Goal: Obtain resource: Obtain resource

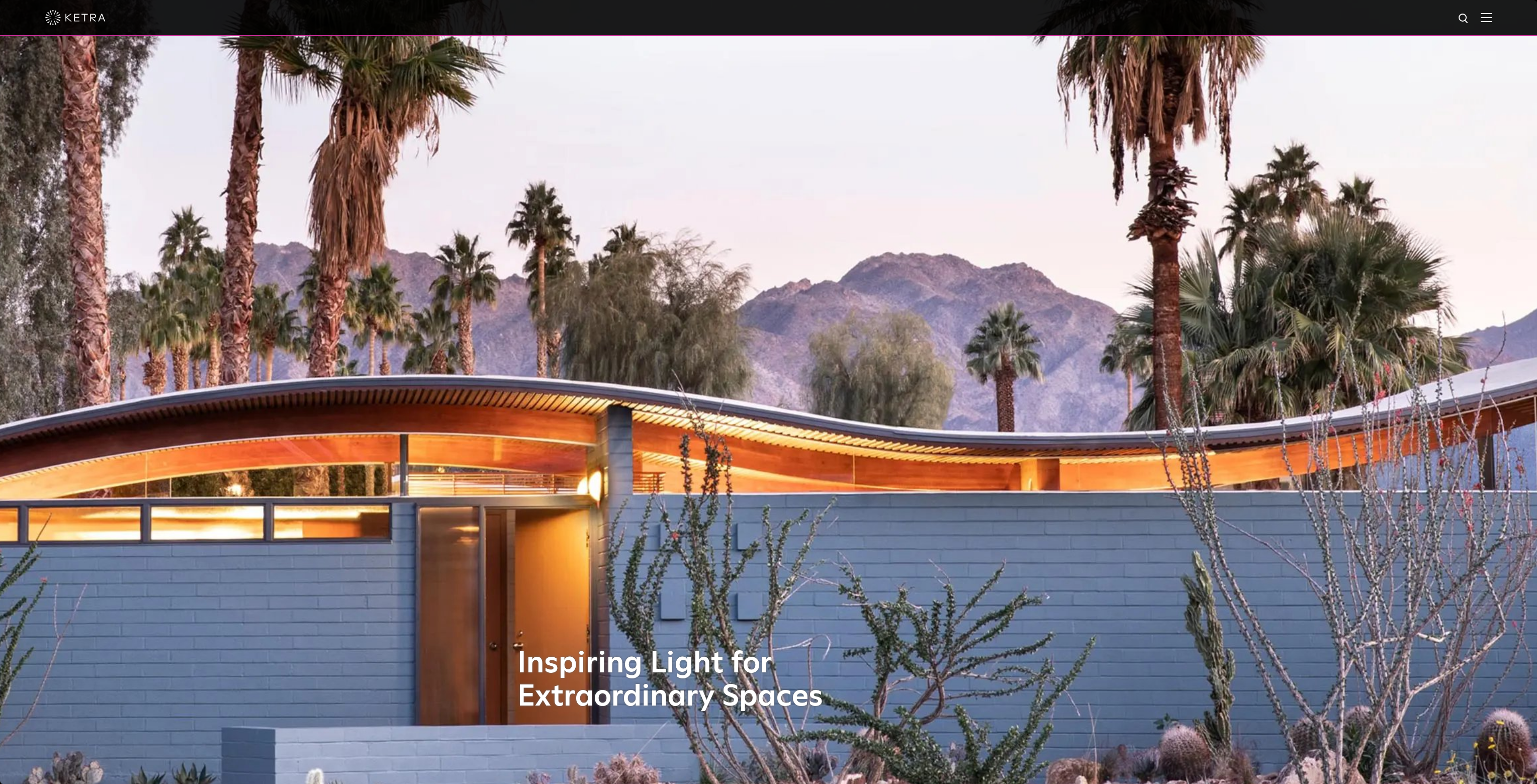
click at [1492, 12] on div at bounding box center [769, 18] width 1447 height 36
click at [1492, 16] on img at bounding box center [1486, 17] width 11 height 10
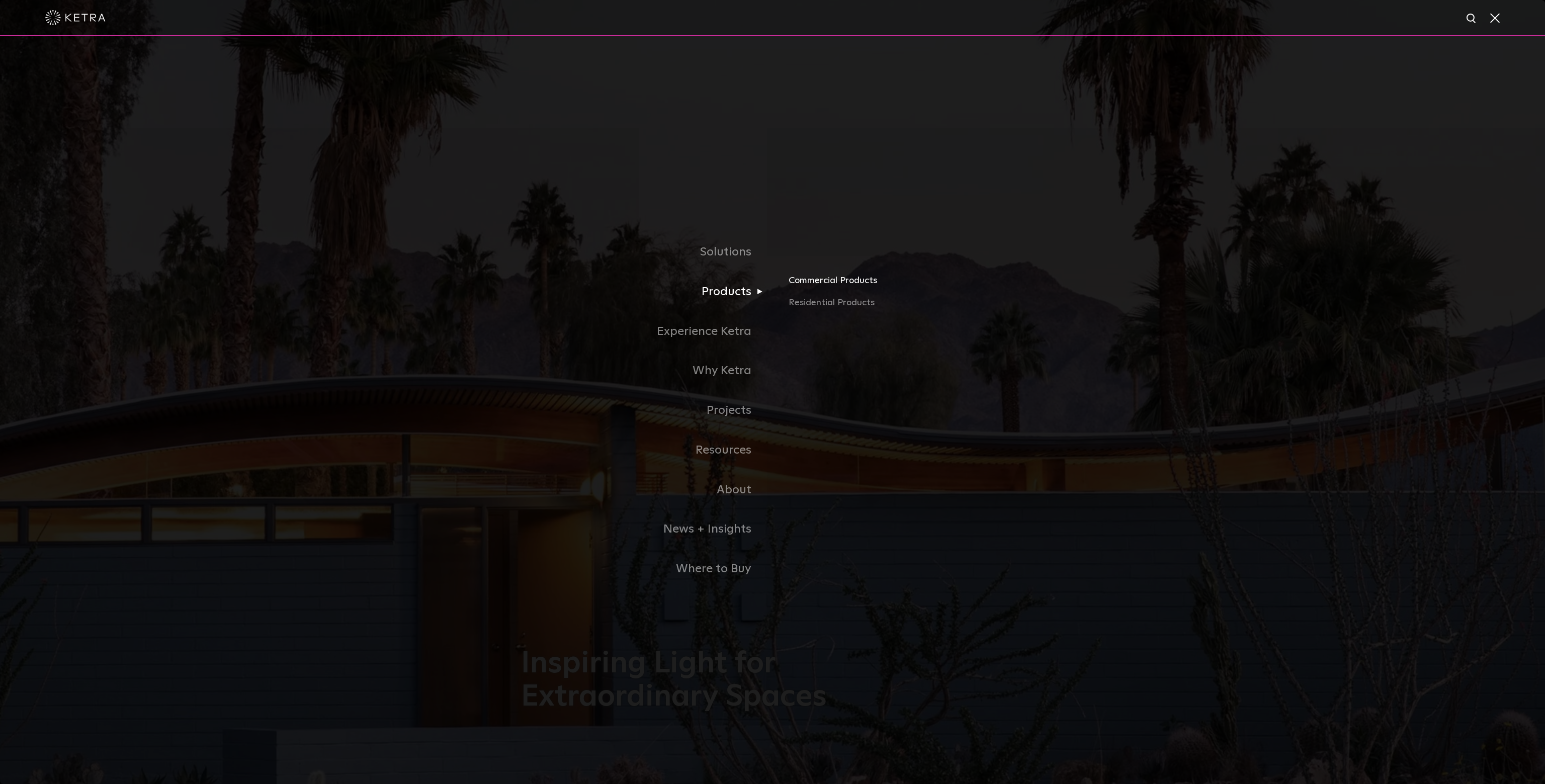
click at [805, 285] on link "Commercial Products" at bounding box center [906, 284] width 235 height 22
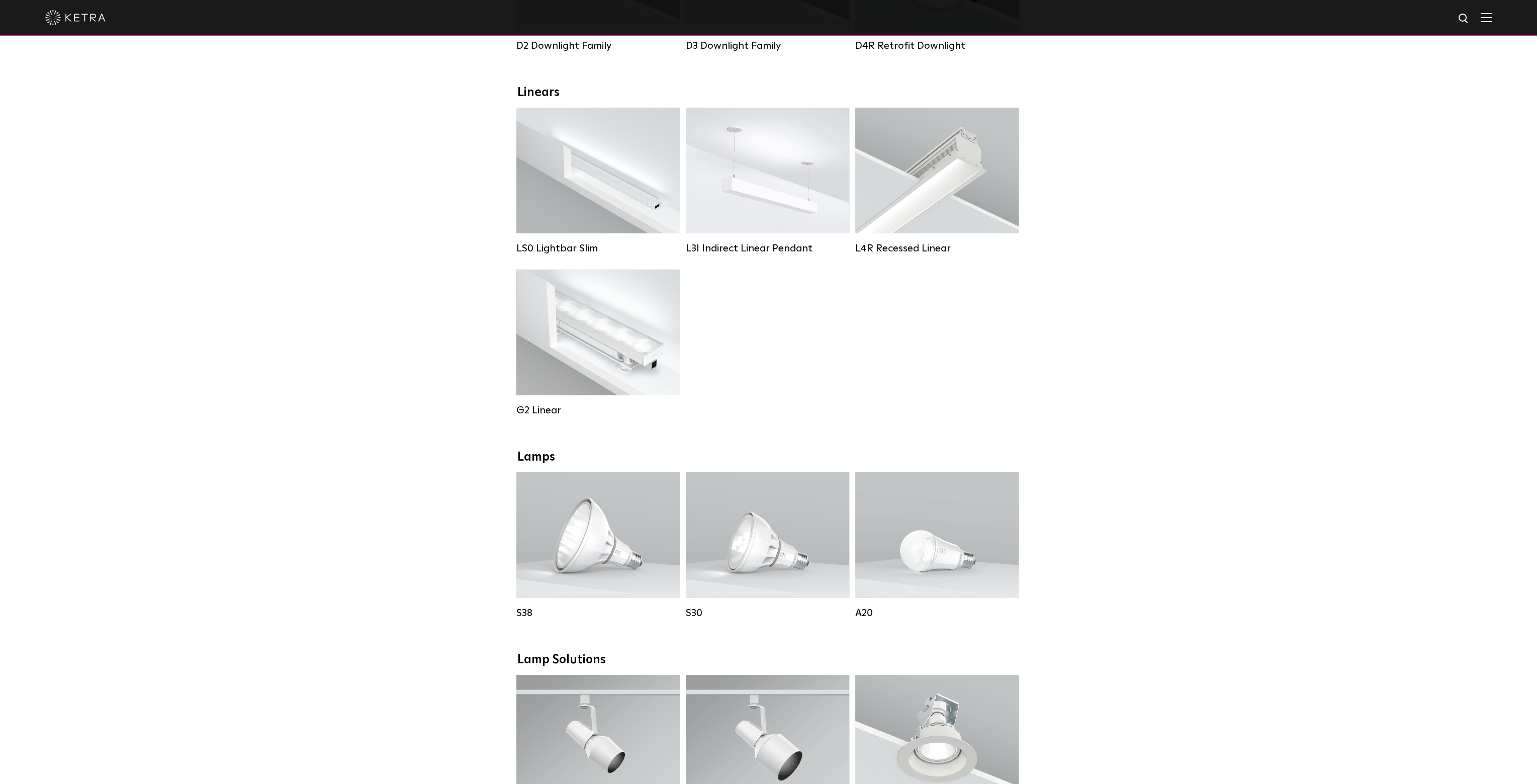
scroll to position [352, 0]
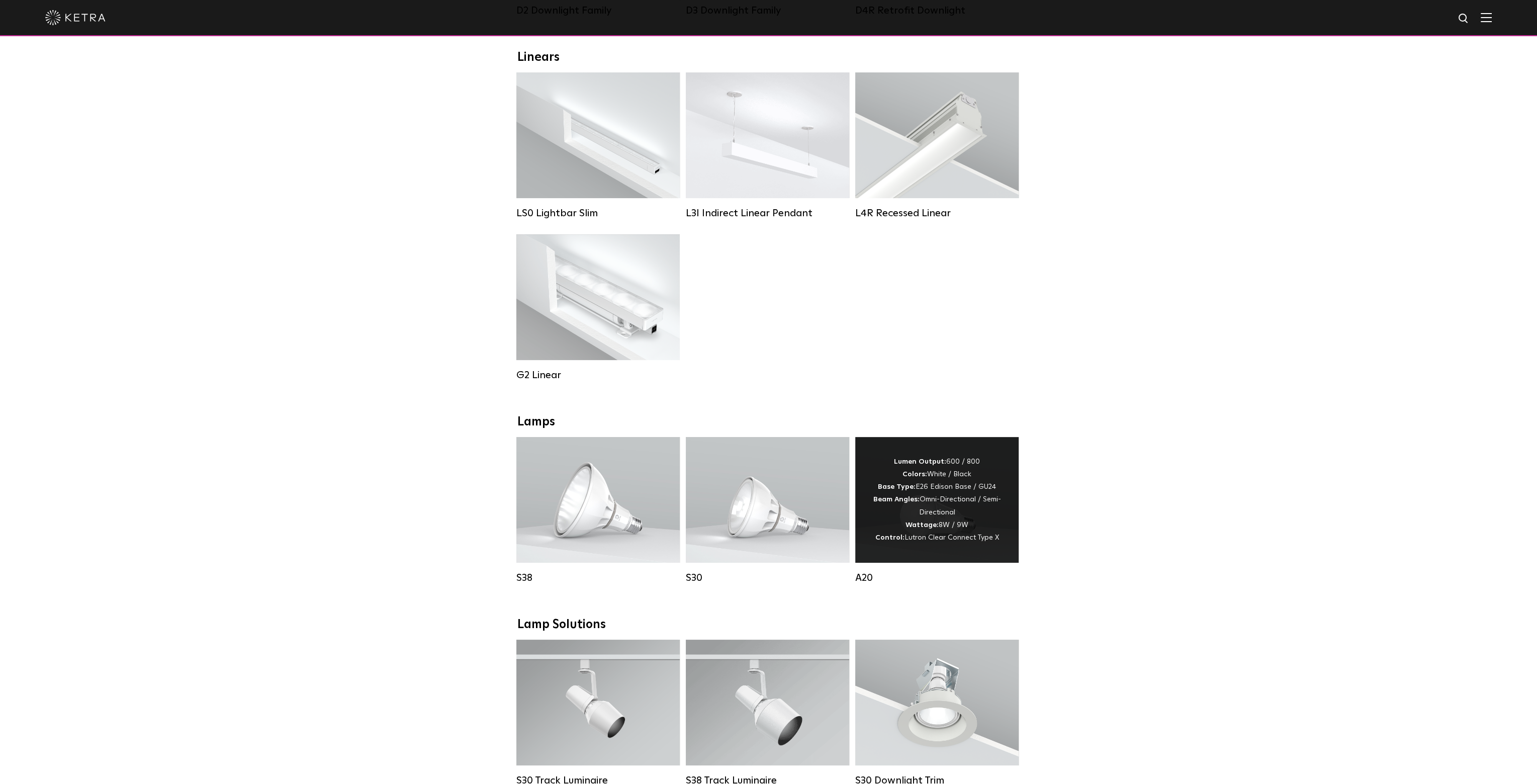
click at [915, 517] on div "Lumen Output: 600 / 800 Colors: White / Black Base Type: E26 Edison Base / GU24…" at bounding box center [937, 499] width 133 height 88
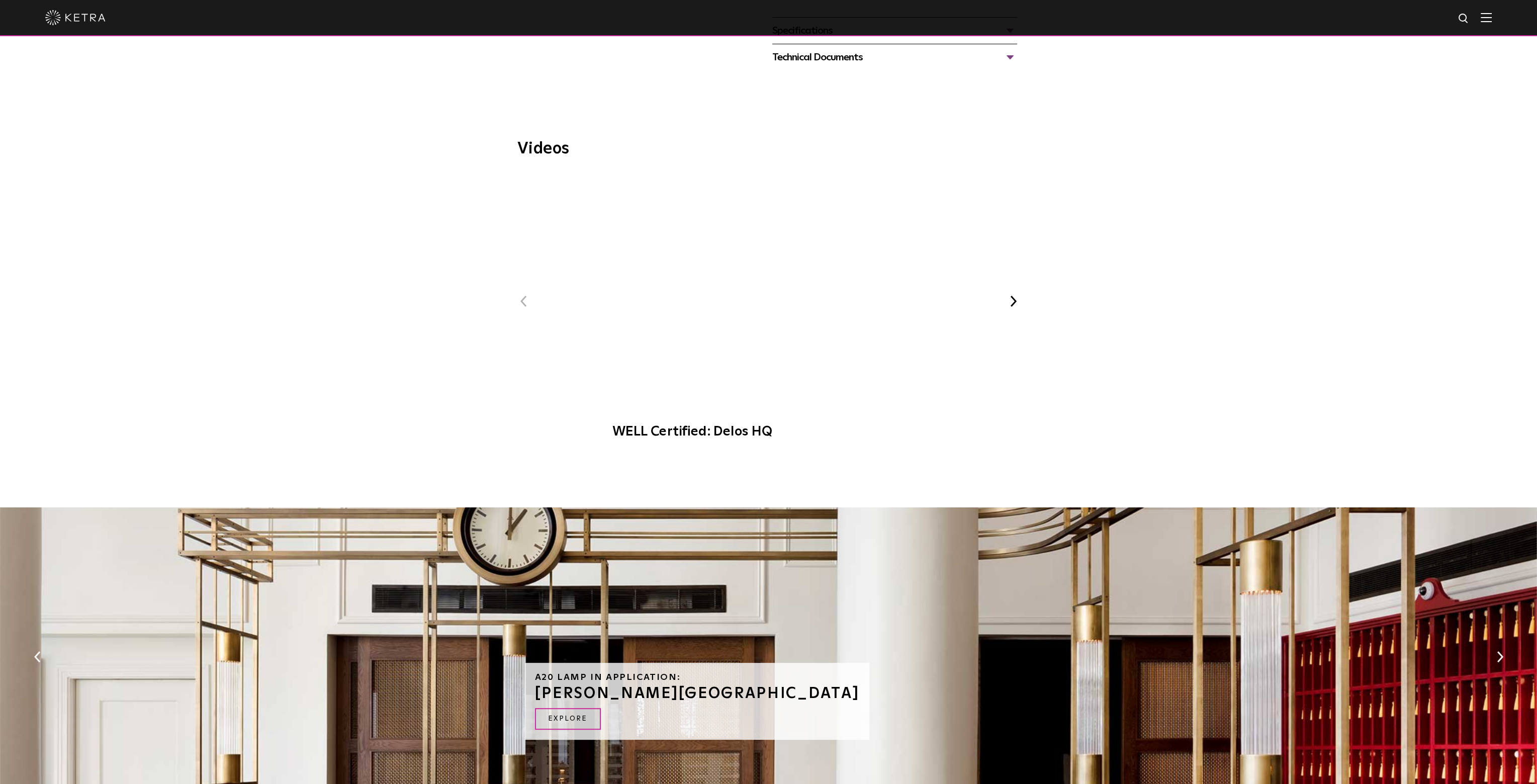
scroll to position [302, 0]
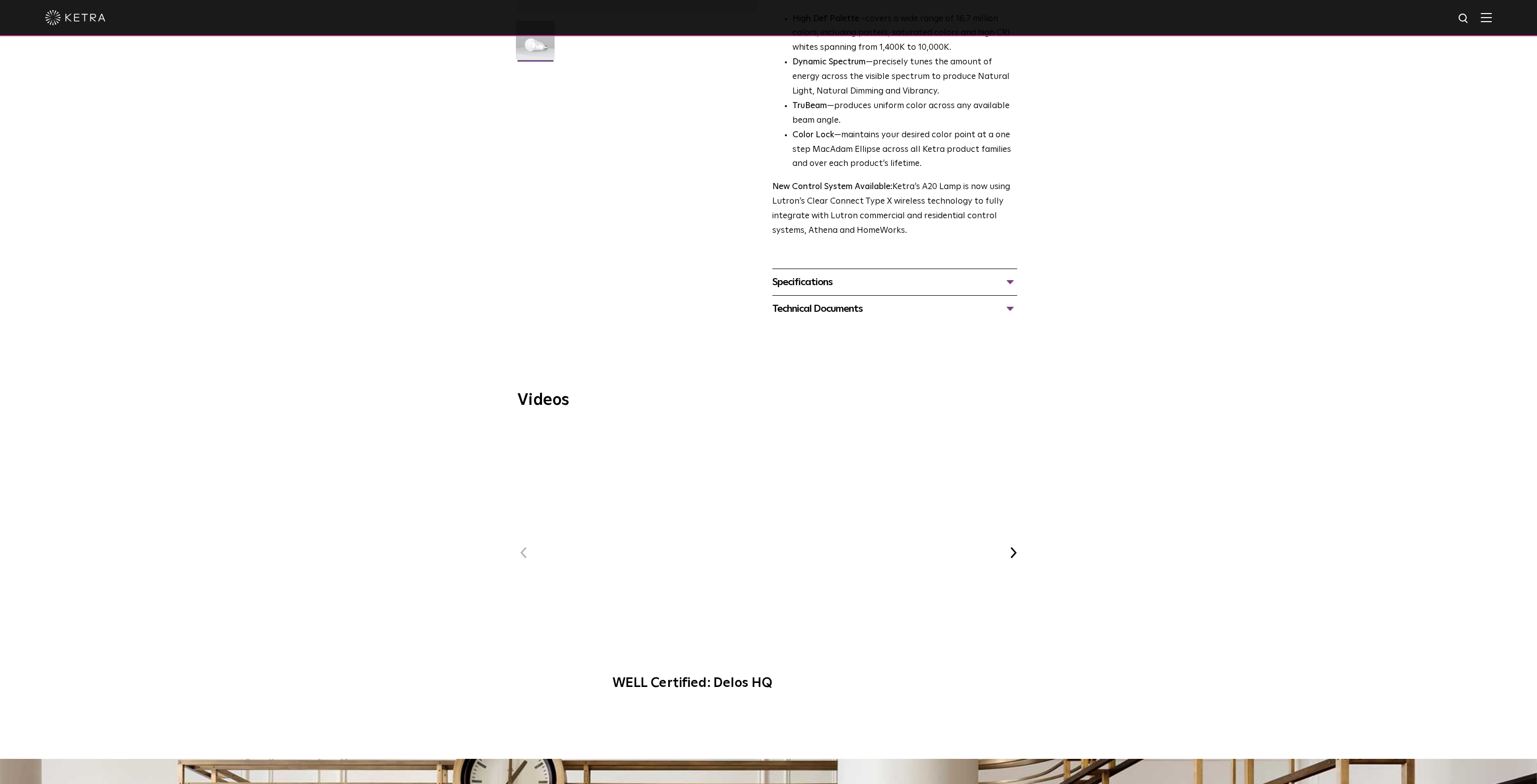
click at [850, 274] on div "Specifications" at bounding box center [894, 282] width 245 height 16
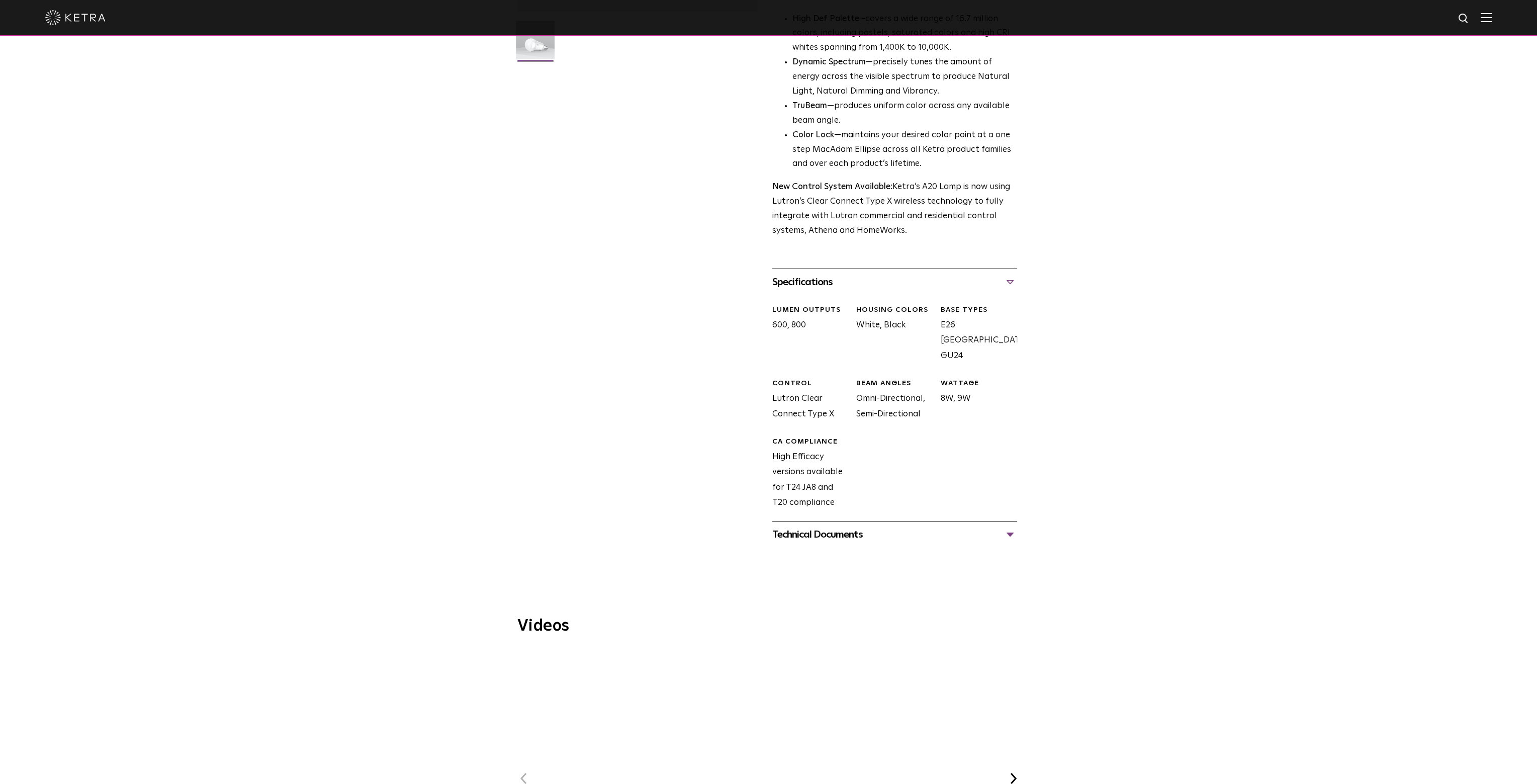
click at [805, 527] on div "Technical Documents" at bounding box center [894, 535] width 245 height 16
click at [815, 561] on link "A20 Specification Sheet" at bounding box center [821, 565] width 99 height 9
